Goal: Navigation & Orientation: Find specific page/section

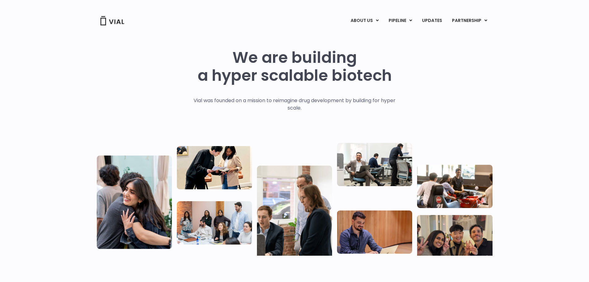
click at [506, 120] on div "We are building a hyper scalable biotech Vial was founded on a mission to reima…" at bounding box center [294, 149] width 589 height 247
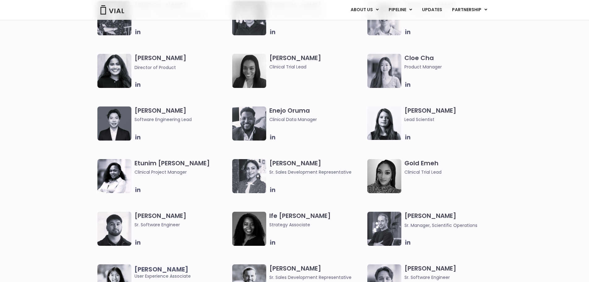
scroll to position [433, 0]
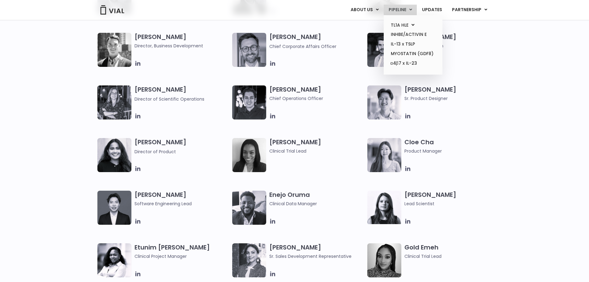
click at [404, 13] on link "PIPELINE" at bounding box center [399, 10] width 33 height 11
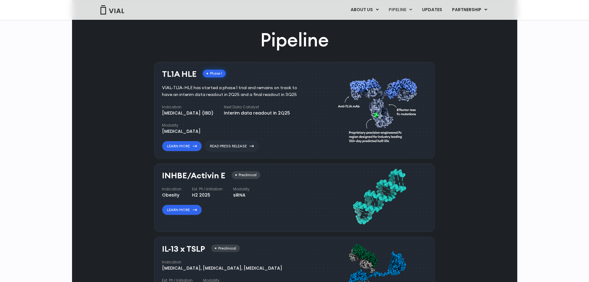
scroll to position [464, 0]
